Goal: Information Seeking & Learning: Find specific fact

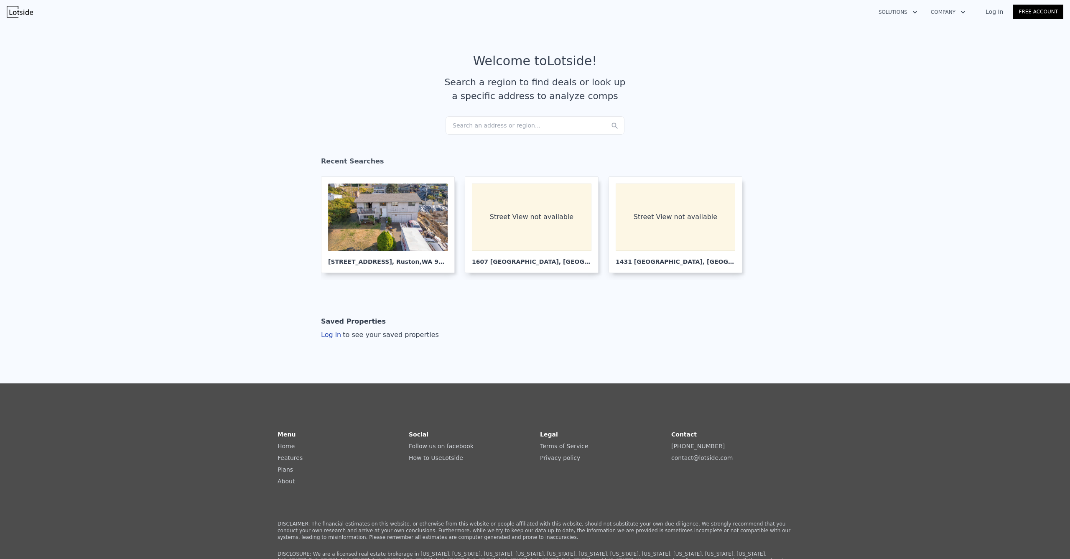
click at [514, 127] on div "Search an address or region..." at bounding box center [534, 125] width 179 height 18
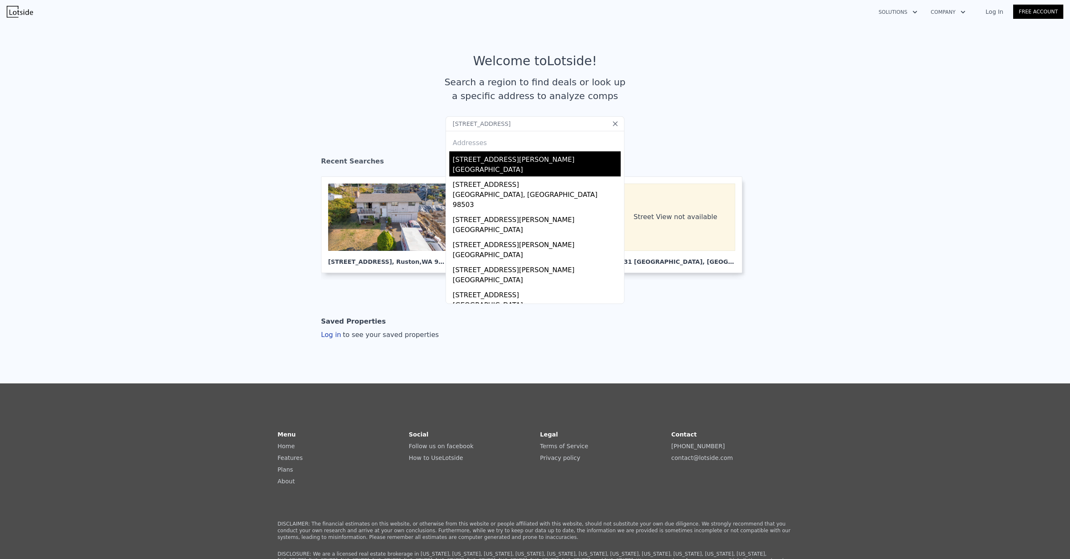
type input "[STREET_ADDRESS]"
click at [489, 162] on div "[STREET_ADDRESS][PERSON_NAME]" at bounding box center [536, 157] width 168 height 13
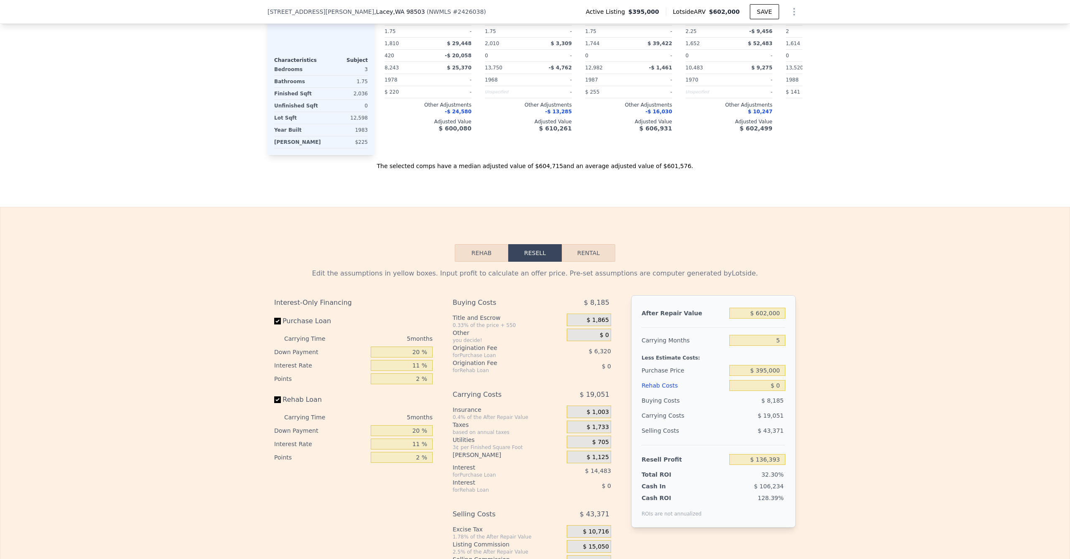
scroll to position [750, 0]
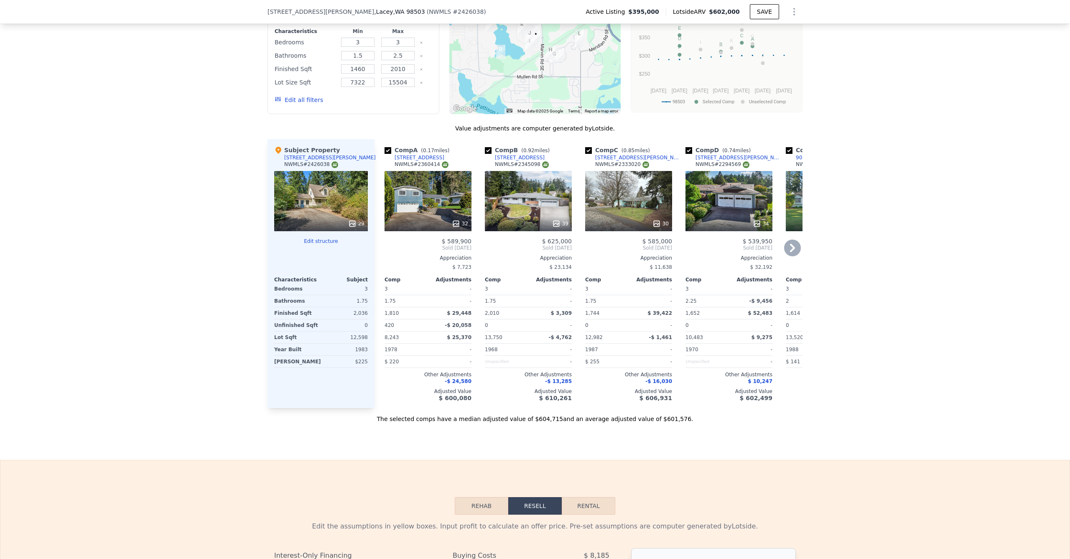
click at [792, 256] on icon at bounding box center [792, 247] width 17 height 17
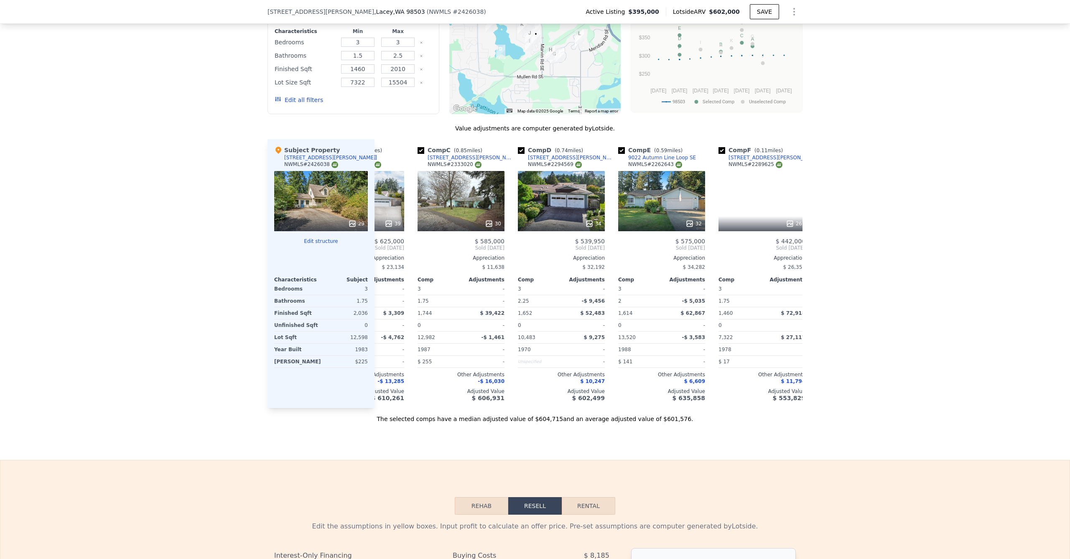
scroll to position [0, 201]
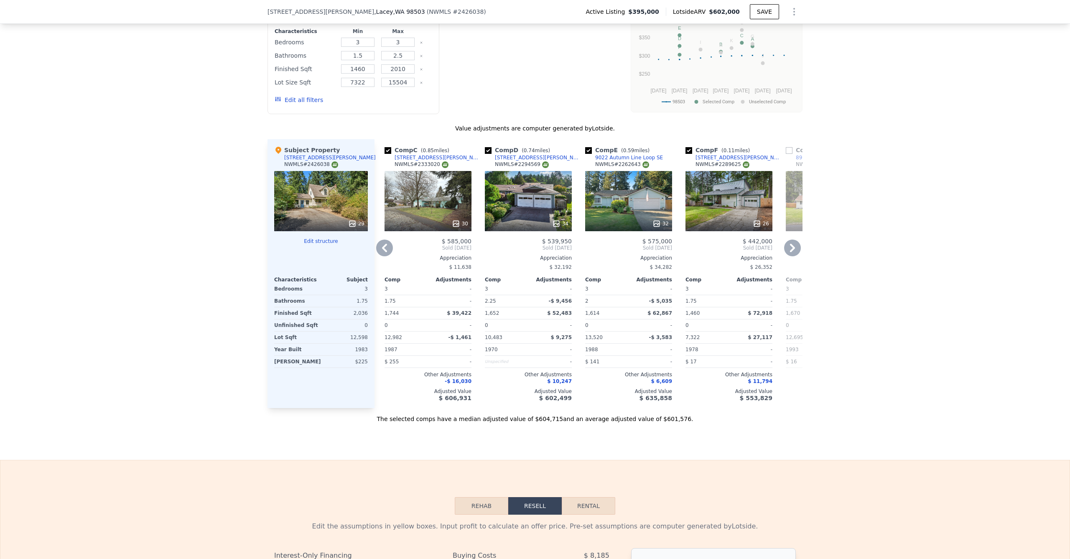
click at [791, 256] on icon at bounding box center [792, 247] width 17 height 17
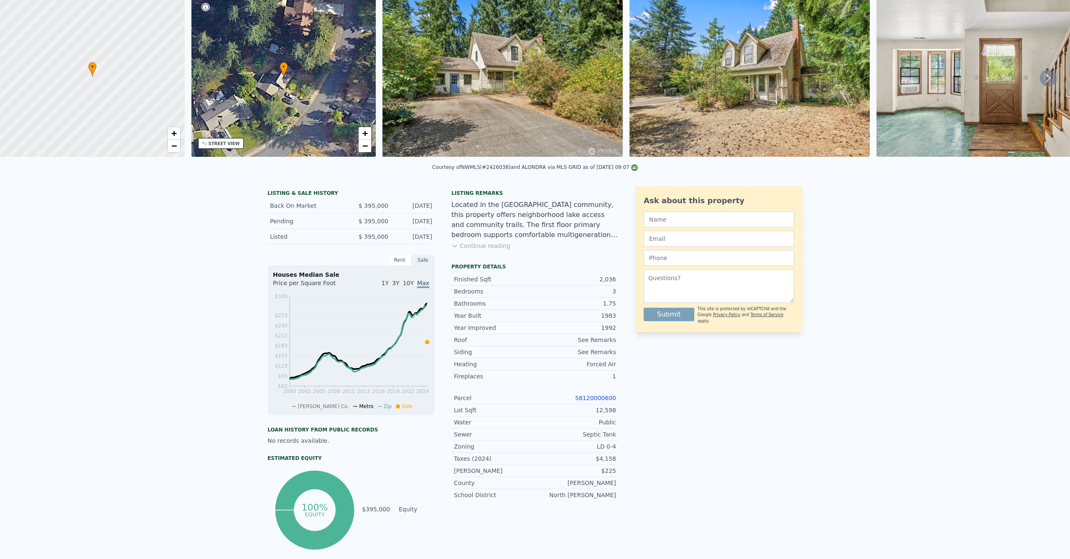
scroll to position [0, 0]
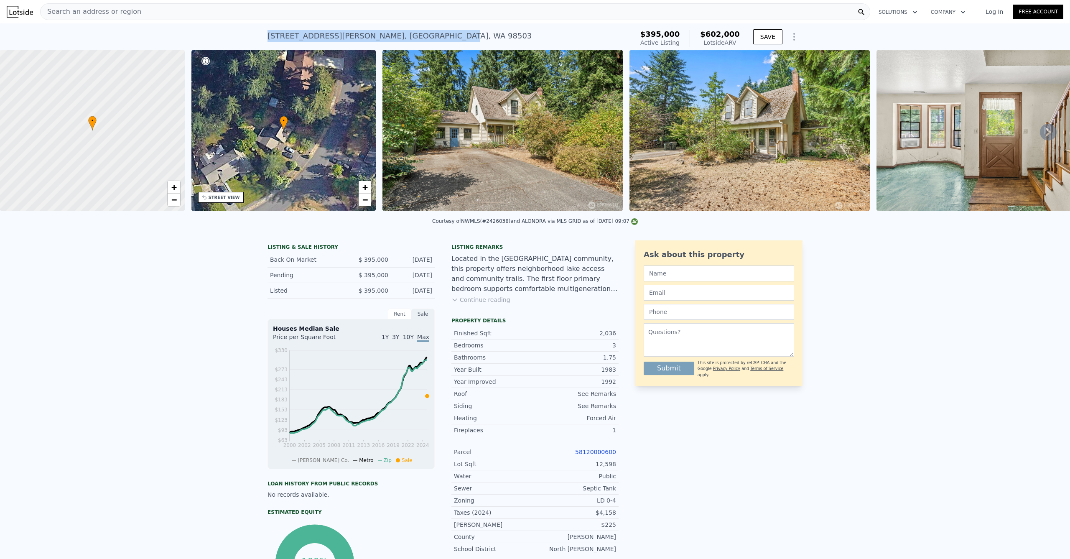
drag, startPoint x: 389, startPoint y: 36, endPoint x: 249, endPoint y: 30, distance: 140.5
click at [249, 30] on div "[STREET_ADDRESS] Active at $395k (~ARV $602k ) $395,000 Active Listing $602,000…" at bounding box center [535, 36] width 1070 height 27
copy div "[STREET_ADDRESS]"
